Goal: Information Seeking & Learning: Learn about a topic

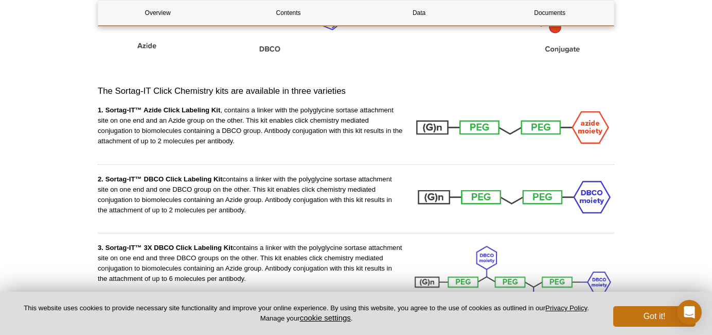
scroll to position [1090, 0]
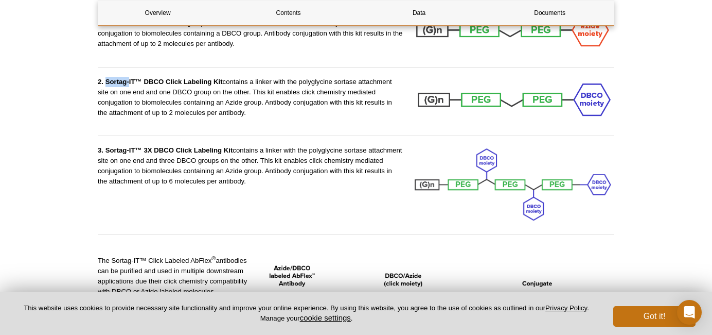
drag, startPoint x: 107, startPoint y: 72, endPoint x: 128, endPoint y: 72, distance: 20.6
click at [128, 78] on strong "2. Sortag-IT™ DBCO Click Labeling Kit" at bounding box center [160, 82] width 125 height 8
copy strong "Sortag-"
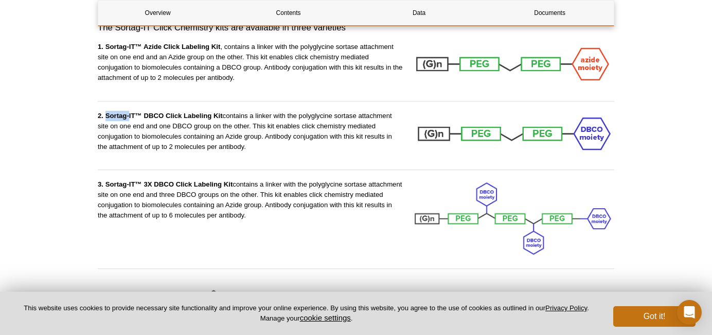
scroll to position [1039, 0]
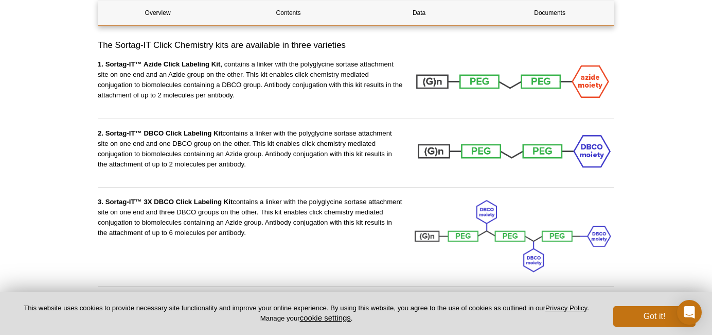
click at [346, 164] on div "2. Sortag-IT™ DBCO Click Labeling Kit contains a linker with the polyglycine so…" at bounding box center [250, 153] width 305 height 51
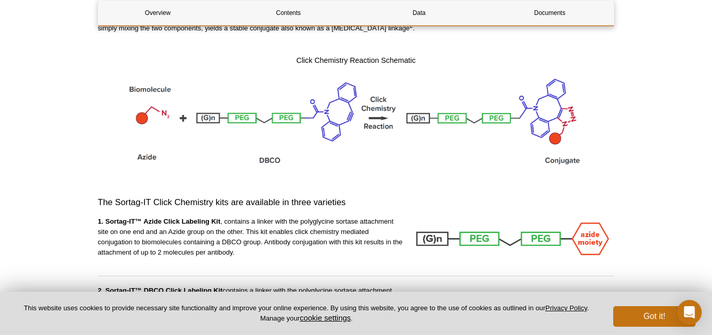
scroll to position [833, 0]
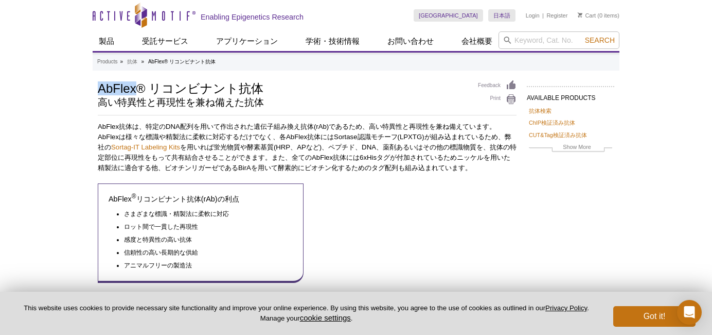
drag, startPoint x: 99, startPoint y: 102, endPoint x: 133, endPoint y: 89, distance: 36.8
click at [133, 89] on h1 "AbFlex® リコンビナント抗体" at bounding box center [283, 87] width 370 height 15
copy h1 "AbFlex"
